Goal: Task Accomplishment & Management: Complete application form

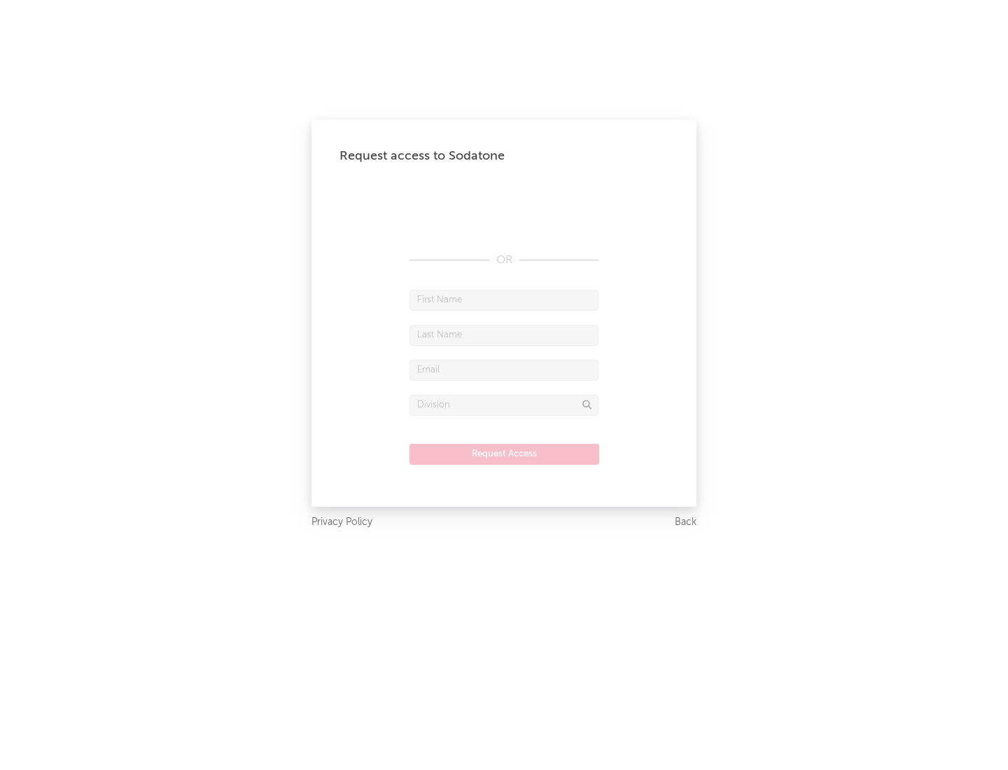
click at [504, 299] on input "text" at bounding box center [503, 300] width 189 height 21
type input "[PERSON_NAME]"
click at [504, 334] on input "text" at bounding box center [503, 335] width 189 height 21
type input "[PERSON_NAME]"
click at [504, 369] on input "text" at bounding box center [503, 370] width 189 height 21
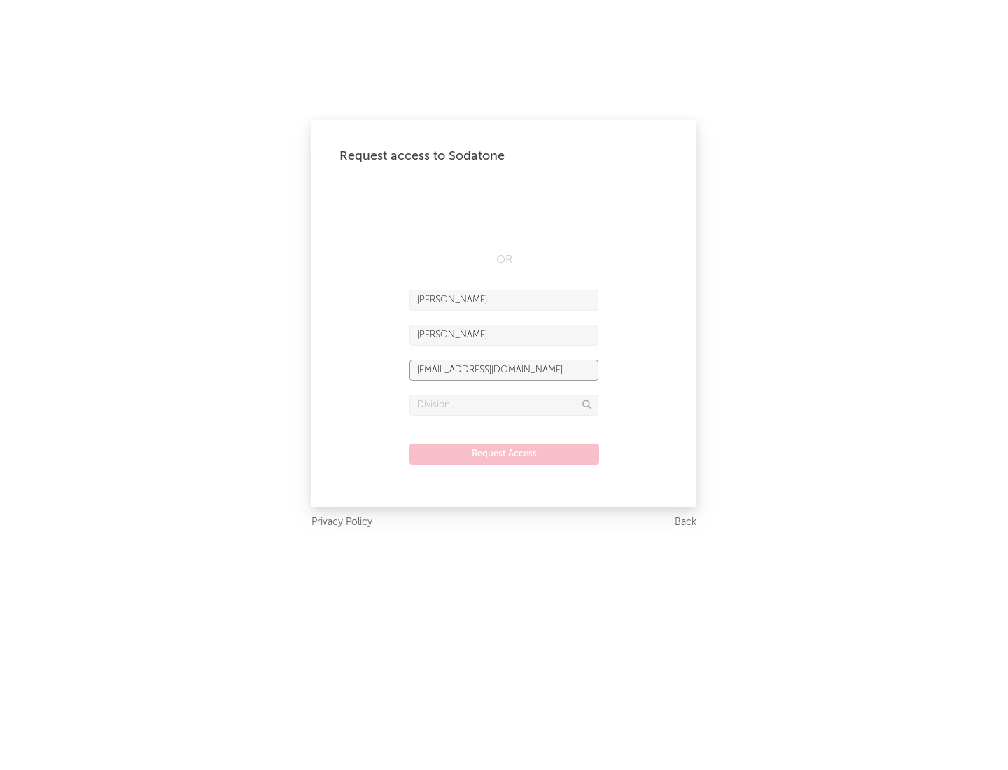
type input "[EMAIL_ADDRESS][DOMAIN_NAME]"
click at [504, 404] on input "text" at bounding box center [503, 405] width 189 height 21
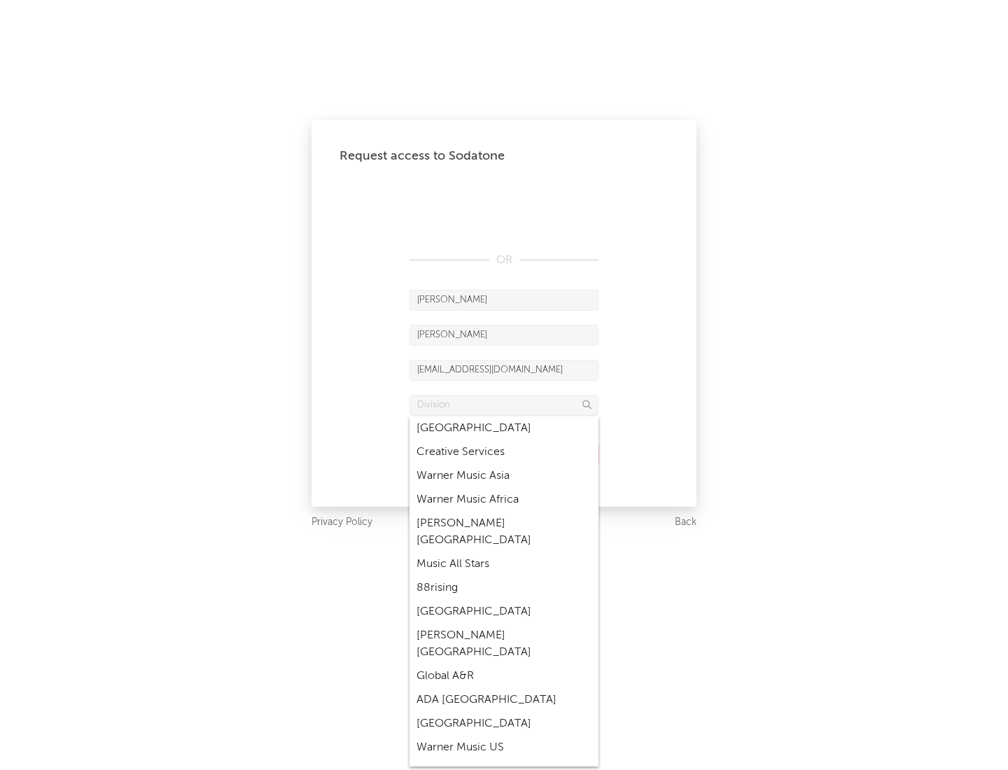
click at [504, 552] on div "Music All Stars" at bounding box center [503, 564] width 189 height 24
type input "Music All Stars"
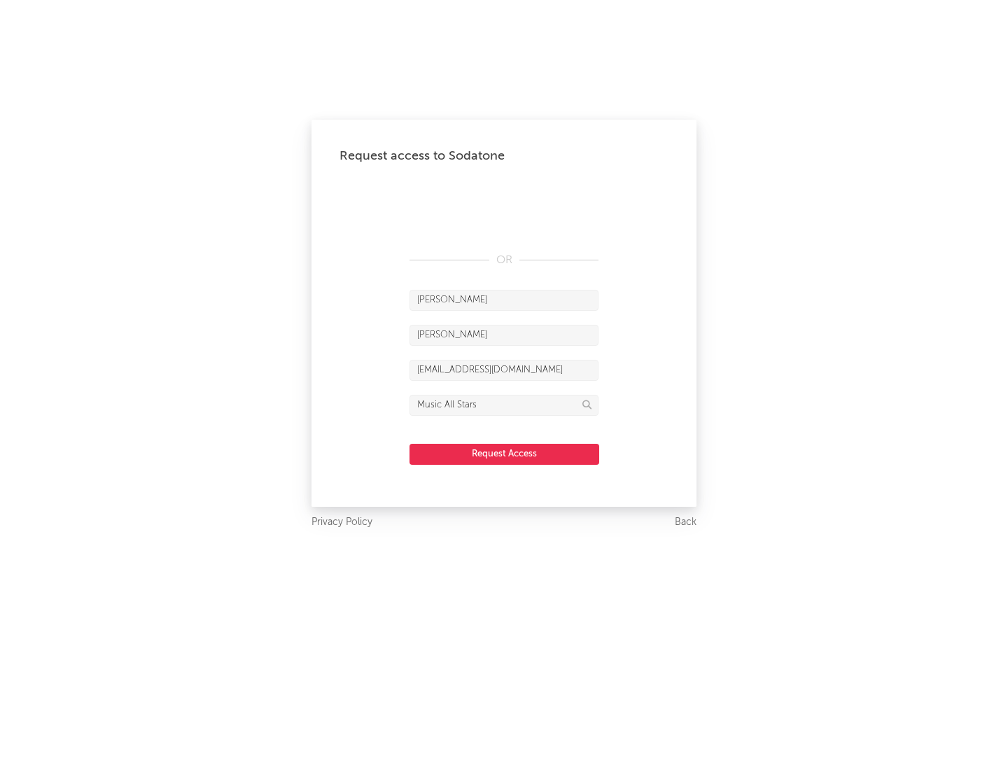
click at [504, 453] on button "Request Access" at bounding box center [504, 454] width 190 height 21
